Goal: Contribute content: Add original content to the website for others to see

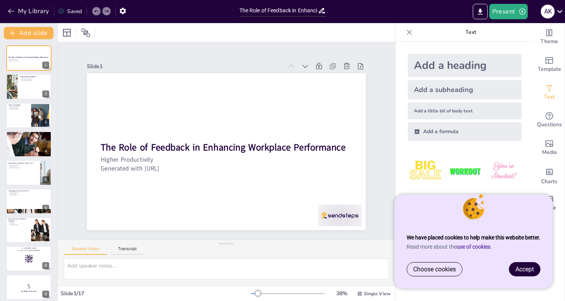
checkbox input "true"
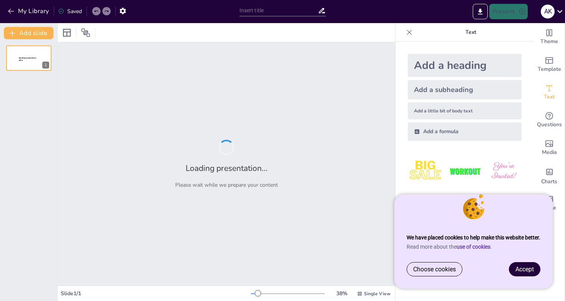
type input "The Role of Feedback in Enhancing Workplace Performance"
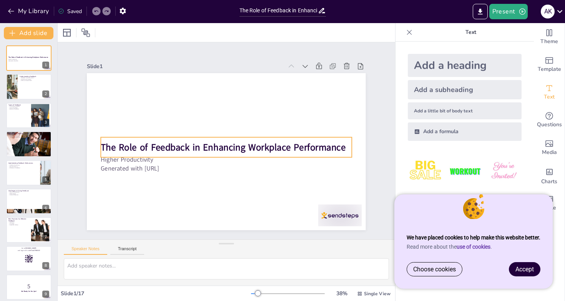
checkbox input "true"
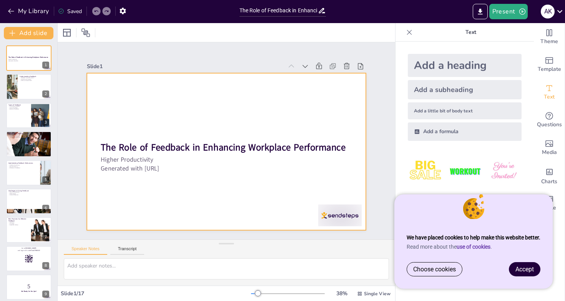
checkbox input "true"
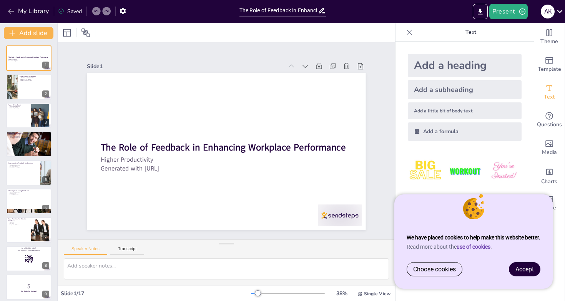
click at [523, 270] on span "Accept" at bounding box center [525, 268] width 18 height 7
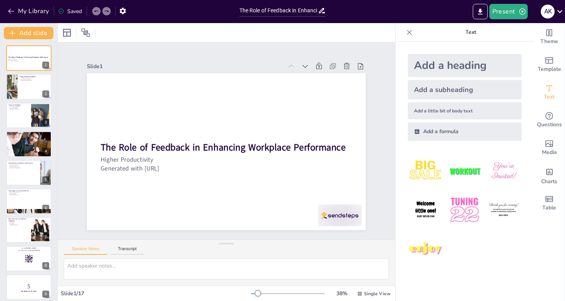
checkbox input "true"
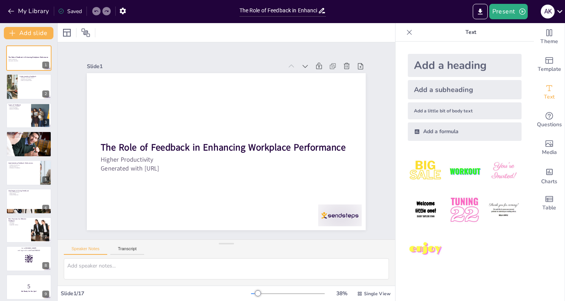
checkbox input "true"
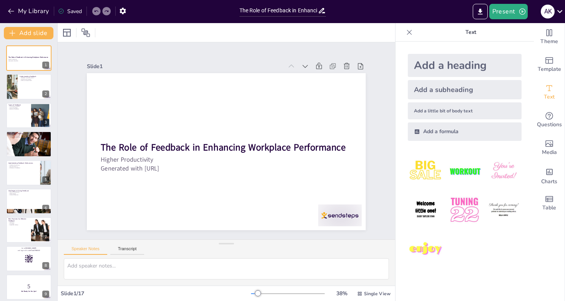
checkbox input "true"
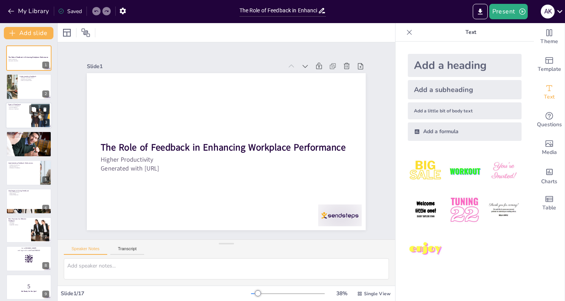
checkbox input "true"
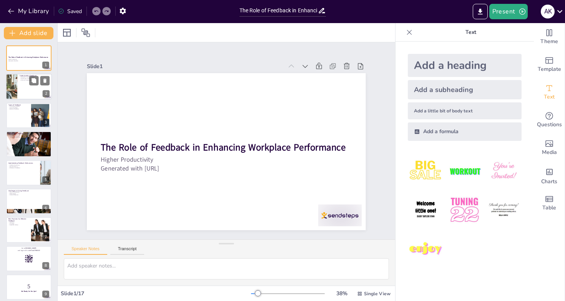
checkbox input "true"
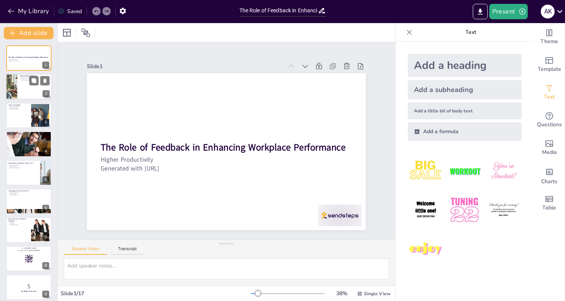
click at [23, 86] on div at bounding box center [29, 87] width 46 height 26
type textarea "Feedback serves as a vital communication tool in the workplace, allowing employ…"
checkbox input "true"
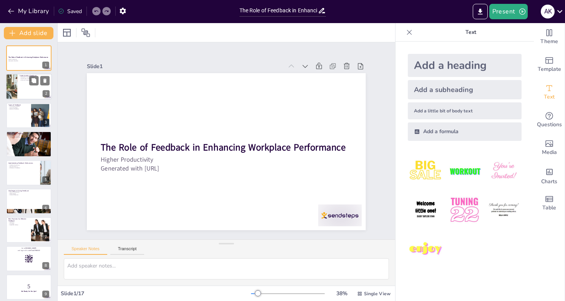
checkbox input "true"
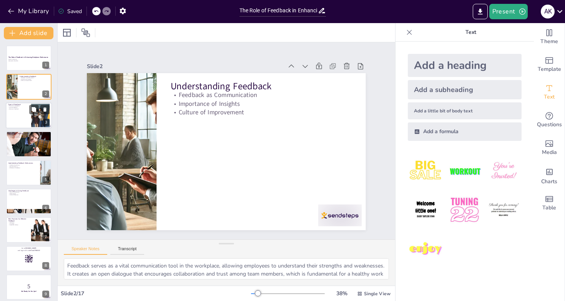
checkbox input "true"
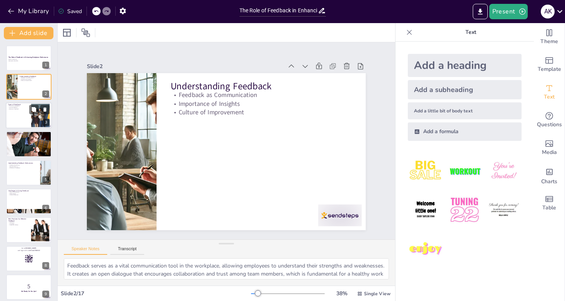
checkbox input "true"
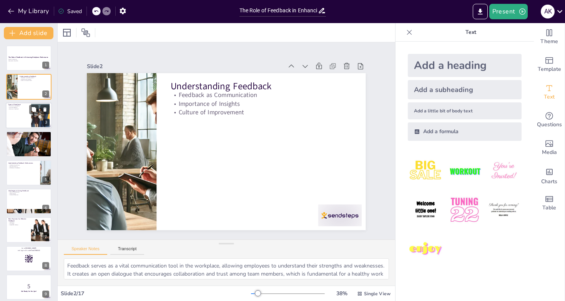
checkbox input "true"
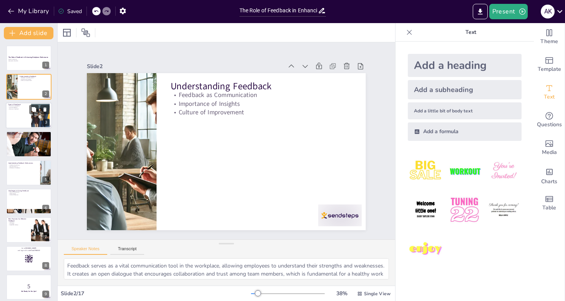
click at [25, 121] on div at bounding box center [29, 115] width 46 height 26
type textarea "Constructive feedback is essential for helping employees identify areas where t…"
checkbox input "true"
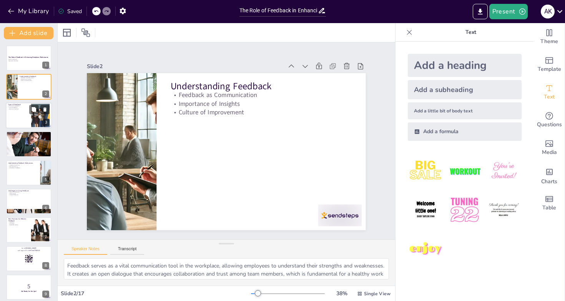
checkbox input "true"
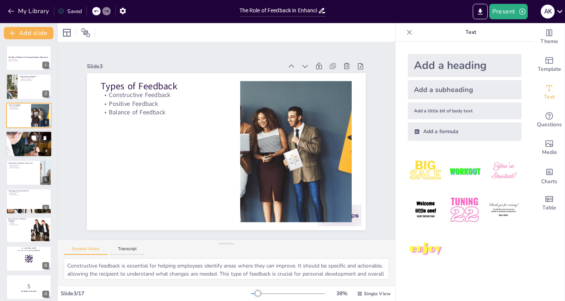
checkbox input "true"
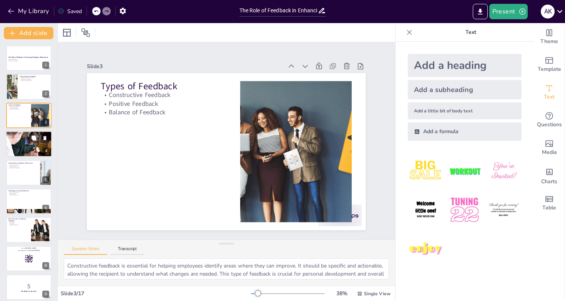
checkbox input "true"
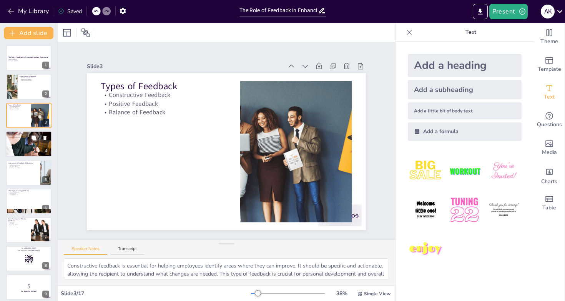
checkbox input "true"
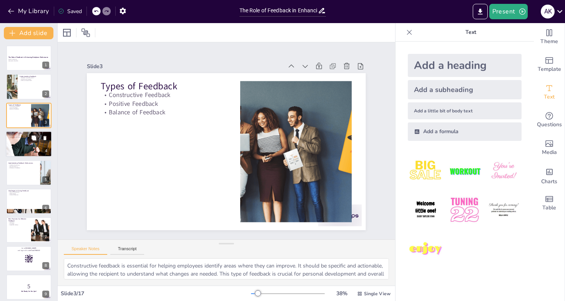
click at [36, 140] on icon at bounding box center [33, 137] width 5 height 5
type textarea "A feedback culture significantly boosts employee engagement. When individuals f…"
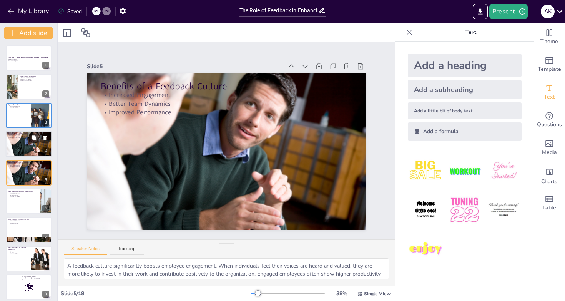
scroll to position [2, 0]
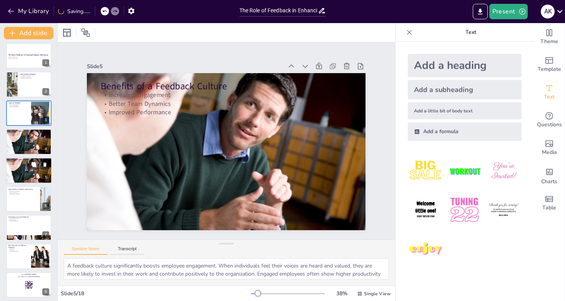
checkbox input "true"
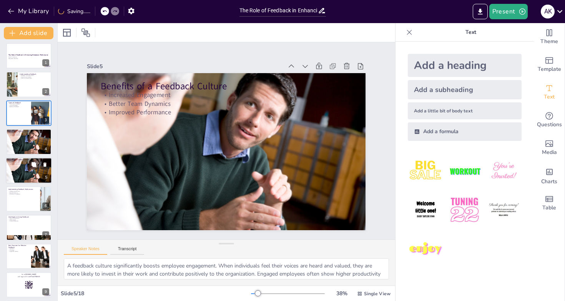
checkbox input "true"
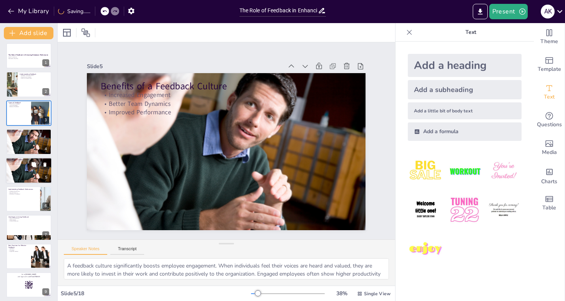
checkbox input "true"
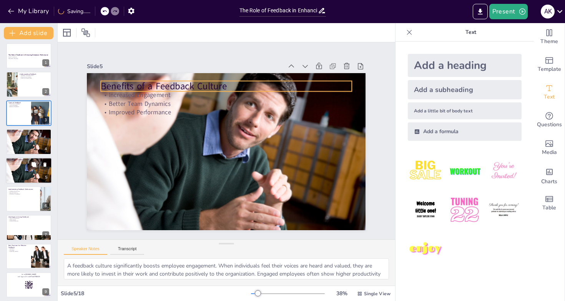
checkbox input "true"
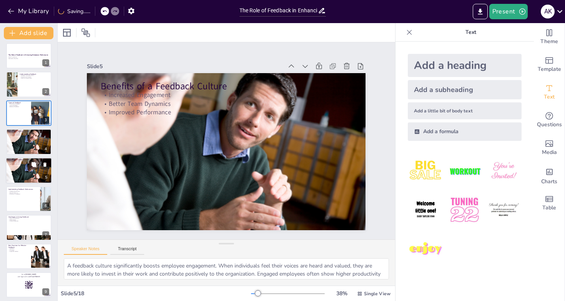
click at [39, 165] on div at bounding box center [39, 164] width 20 height 9
checkbox input "true"
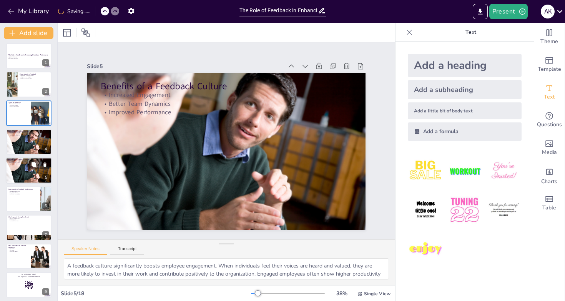
checkbox input "true"
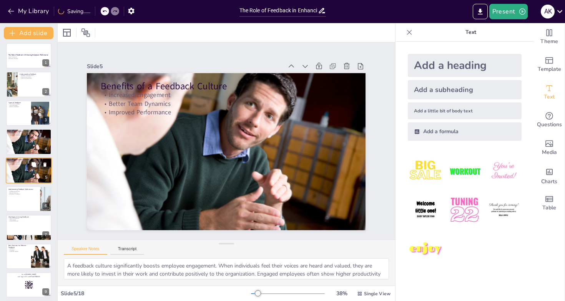
checkbox input "true"
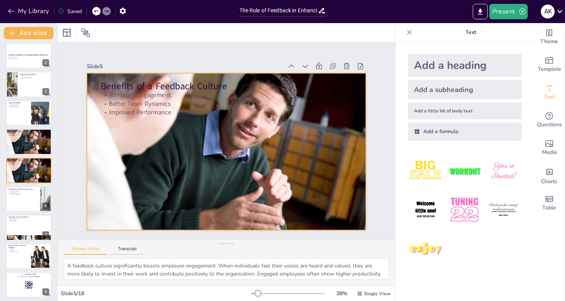
checkbox input "true"
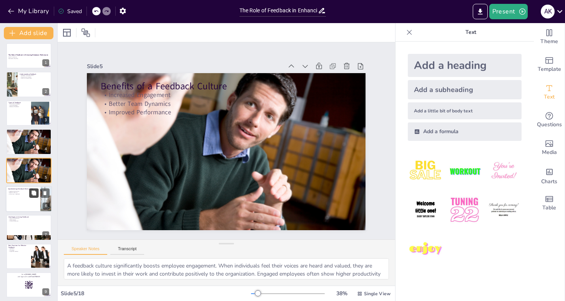
click at [33, 194] on icon at bounding box center [34, 192] width 5 height 5
type textarea "Implementing effective feedback mechanisms is crucial for fostering a feedback …"
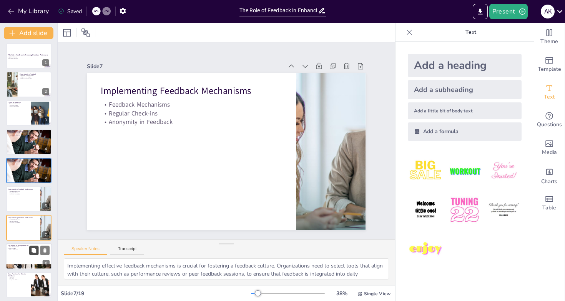
scroll to position [60, 0]
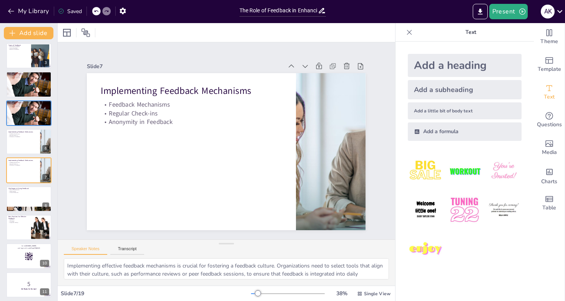
checkbox input "true"
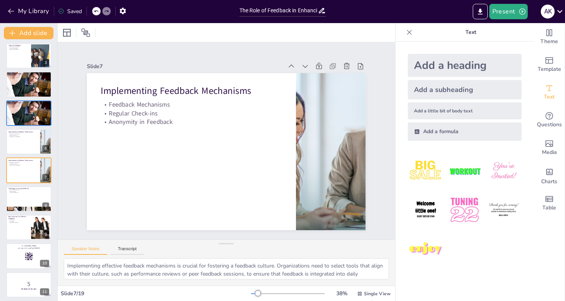
checkbox input "true"
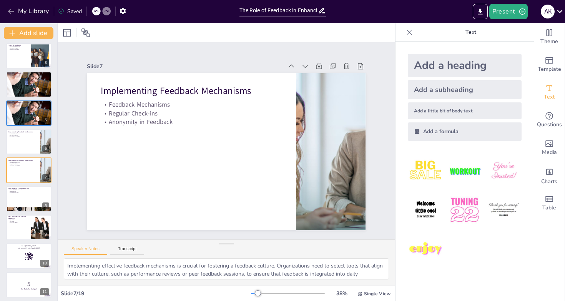
checkbox input "true"
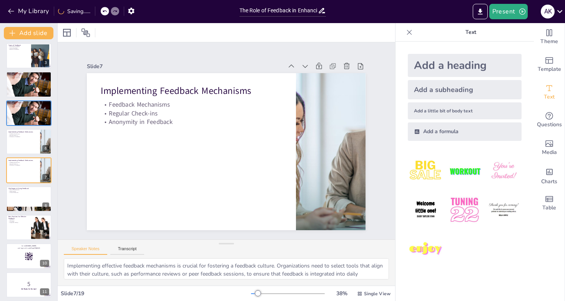
checkbox input "true"
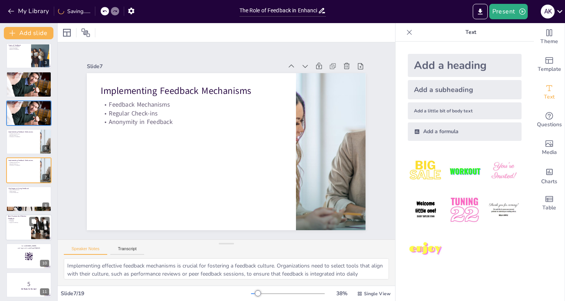
checkbox input "true"
click at [30, 227] on div at bounding box center [29, 227] width 46 height 26
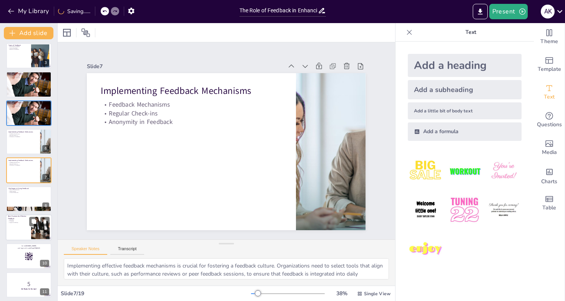
type textarea "Specific feedback is crucial for clarity. When feedback is vague, it can lead t…"
checkbox input "true"
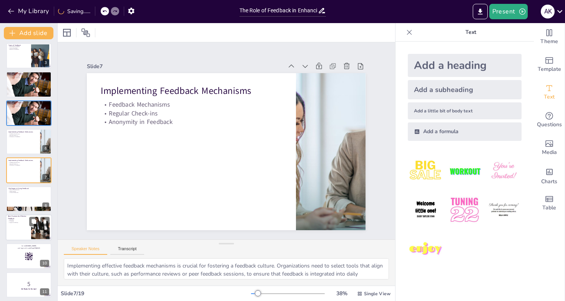
checkbox input "true"
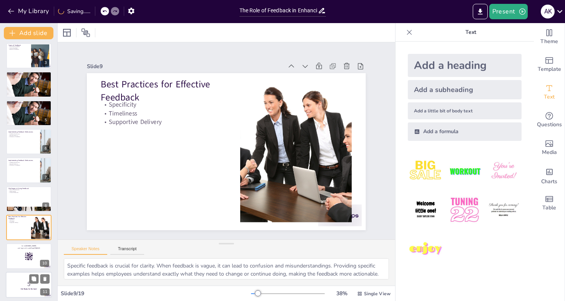
checkbox input "true"
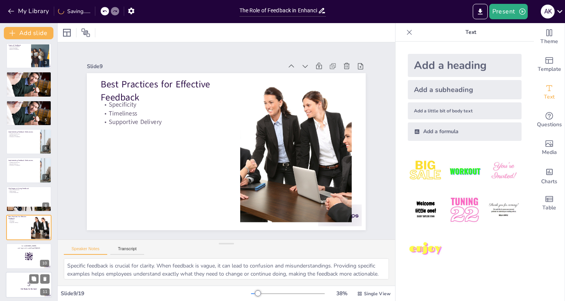
checkbox input "true"
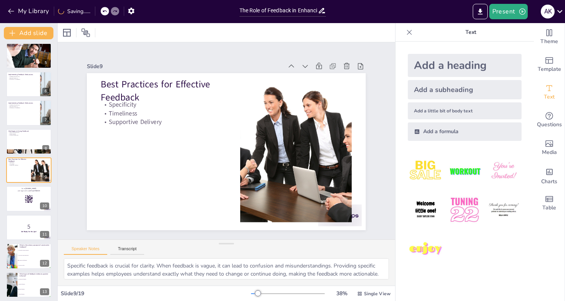
checkbox input "true"
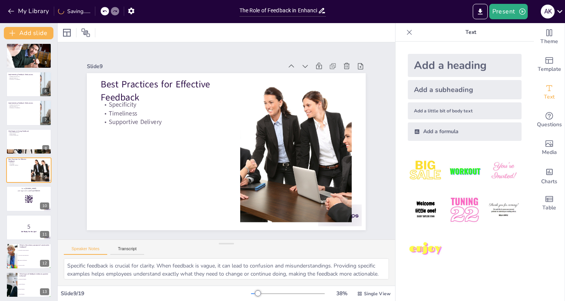
checkbox input "true"
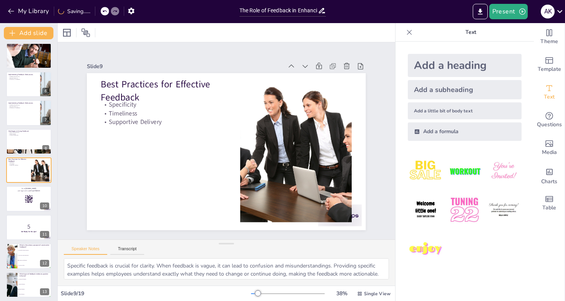
checkbox input "true"
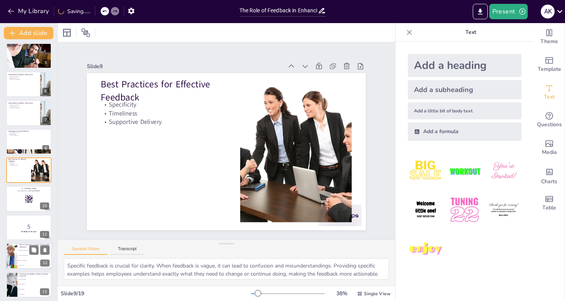
checkbox input "true"
click at [33, 256] on span "To provide vague suggestions" at bounding box center [34, 255] width 33 height 1
type textarea "The primary purpose of constructive feedback is to improve performance, as disc…"
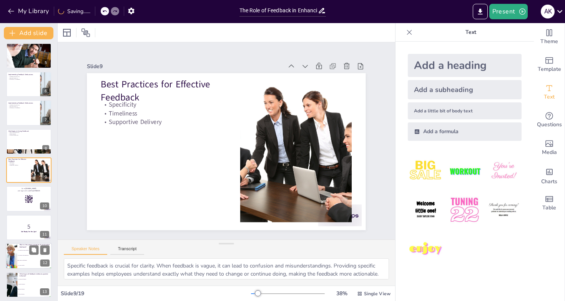
checkbox input "true"
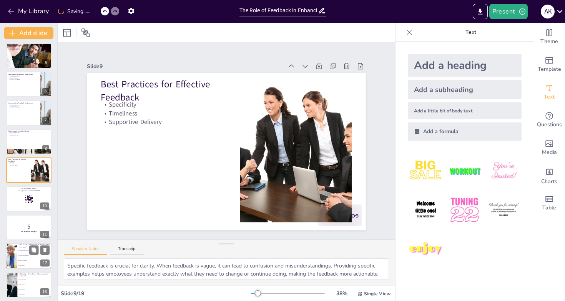
checkbox input "true"
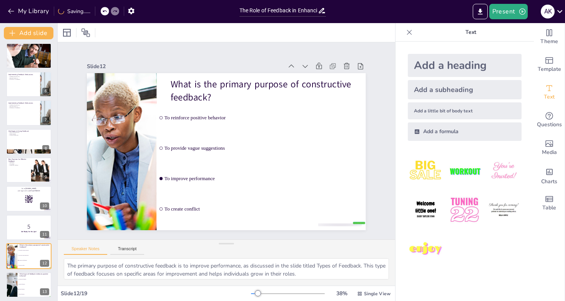
checkbox input "true"
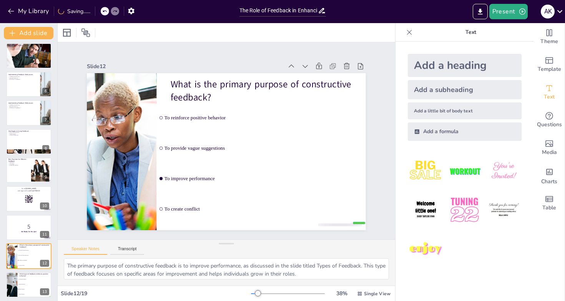
checkbox input "true"
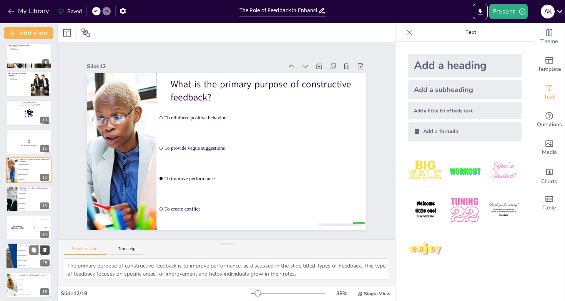
checkbox input "true"
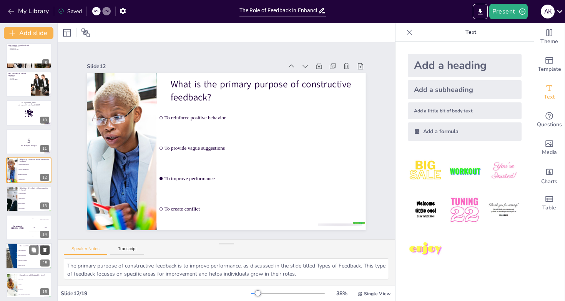
checkbox input "true"
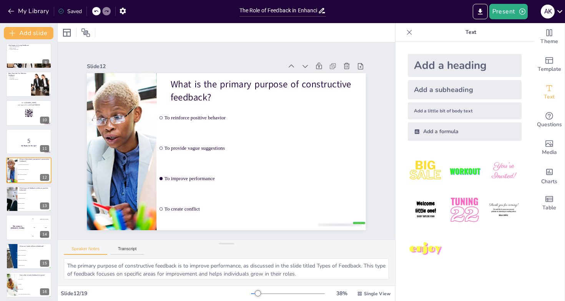
checkbox input "true"
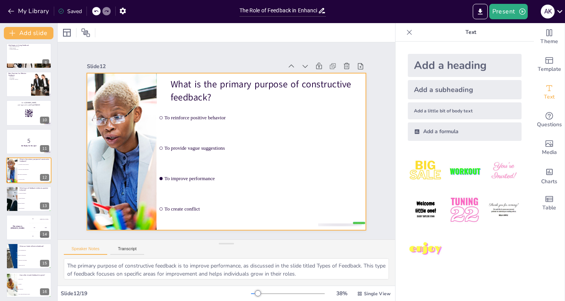
checkbox input "true"
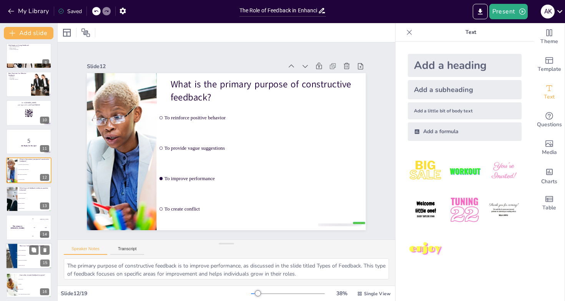
click at [25, 251] on li "Open communication" at bounding box center [34, 250] width 35 height 5
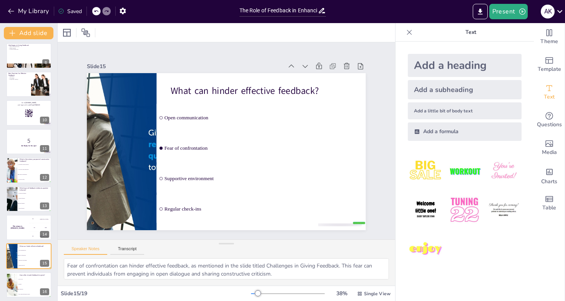
scroll to position [288, 0]
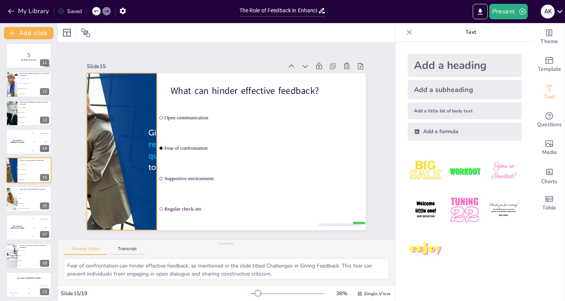
click at [128, 171] on div at bounding box center [122, 129] width 340 height 219
click at [128, 171] on div at bounding box center [141, 78] width 338 height 326
click at [371, 153] on div "Slide 1 The Role of Feedback in Enhancing Workplace Performance Higher Producti…" at bounding box center [226, 140] width 339 height 211
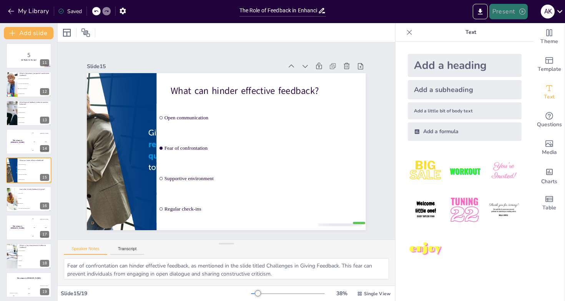
click at [514, 14] on button "Present" at bounding box center [508, 11] width 38 height 15
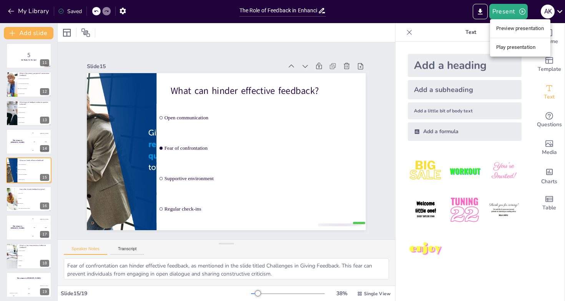
click at [503, 29] on li "Preview presentation" at bounding box center [520, 28] width 60 height 12
